Goal: Information Seeking & Learning: Learn about a topic

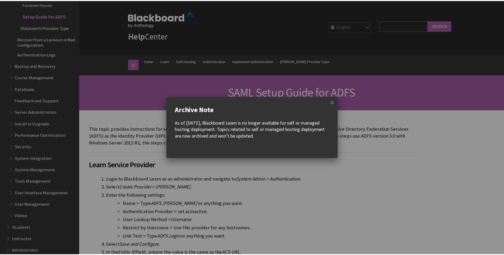
scroll to position [1, 0]
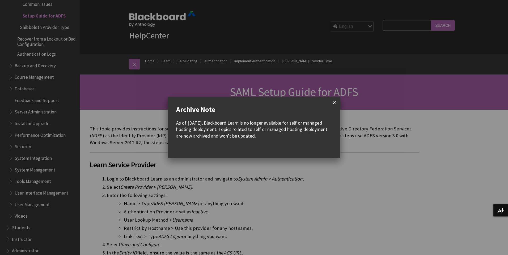
click at [335, 100] on span at bounding box center [334, 102] width 11 height 11
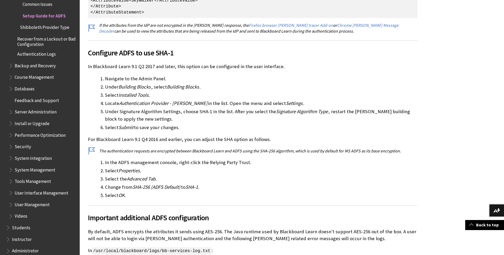
scroll to position [1222, 0]
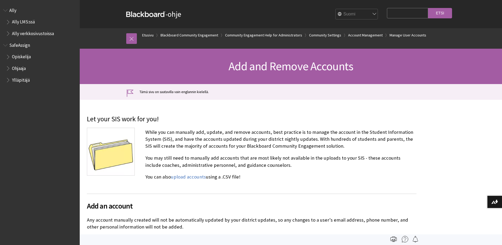
click at [484, 5] on div "Blackboard -ohje Bb -ohje English عربية Català Cymraeg Deutsch Español Suomi Fr…" at bounding box center [291, 14] width 422 height 28
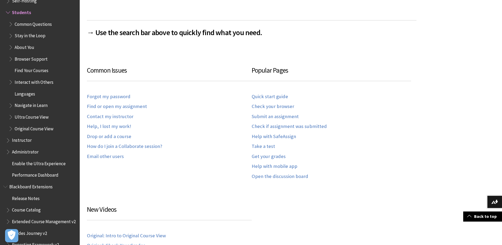
scroll to position [325, 0]
